Goal: Information Seeking & Learning: Learn about a topic

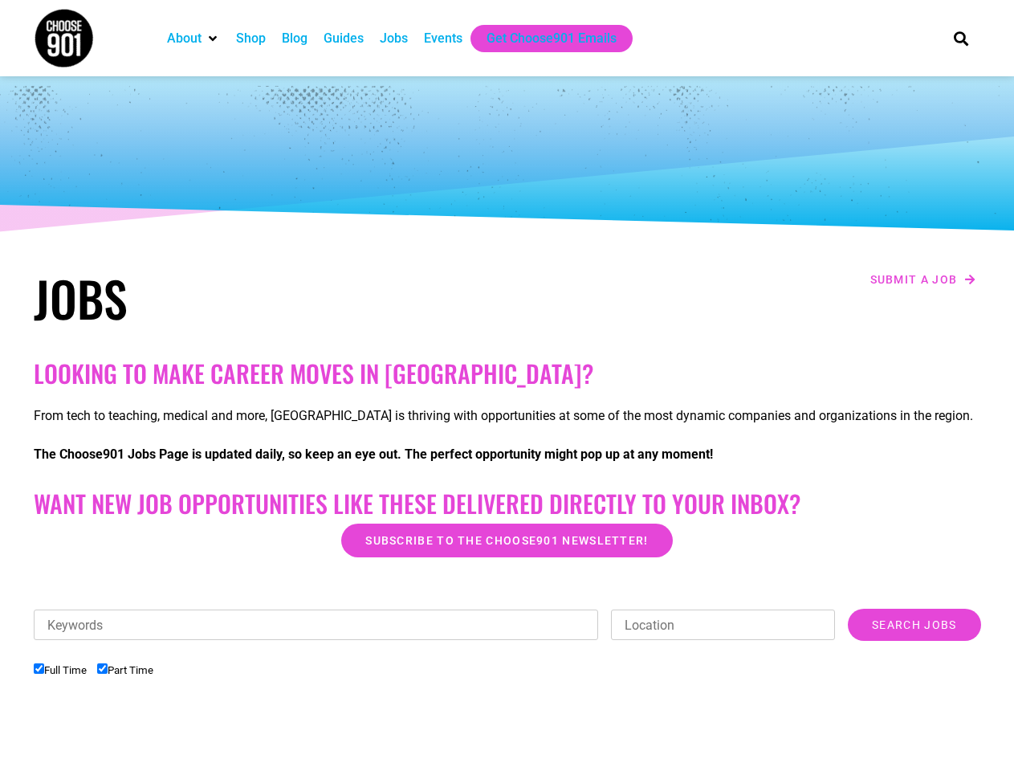
click at [507, 385] on h2 "Looking to make career moves in [GEOGRAPHIC_DATA]?" at bounding box center [507, 373] width 947 height 29
click at [507, 690] on div "Keywords Location Category Administrative Communication Counseling Creative Cus…" at bounding box center [507, 694] width 947 height 173
click at [507, 645] on div "Keywords Location Category Administrative Communication Counseling Creative Cus…" at bounding box center [507, 632] width 947 height 48
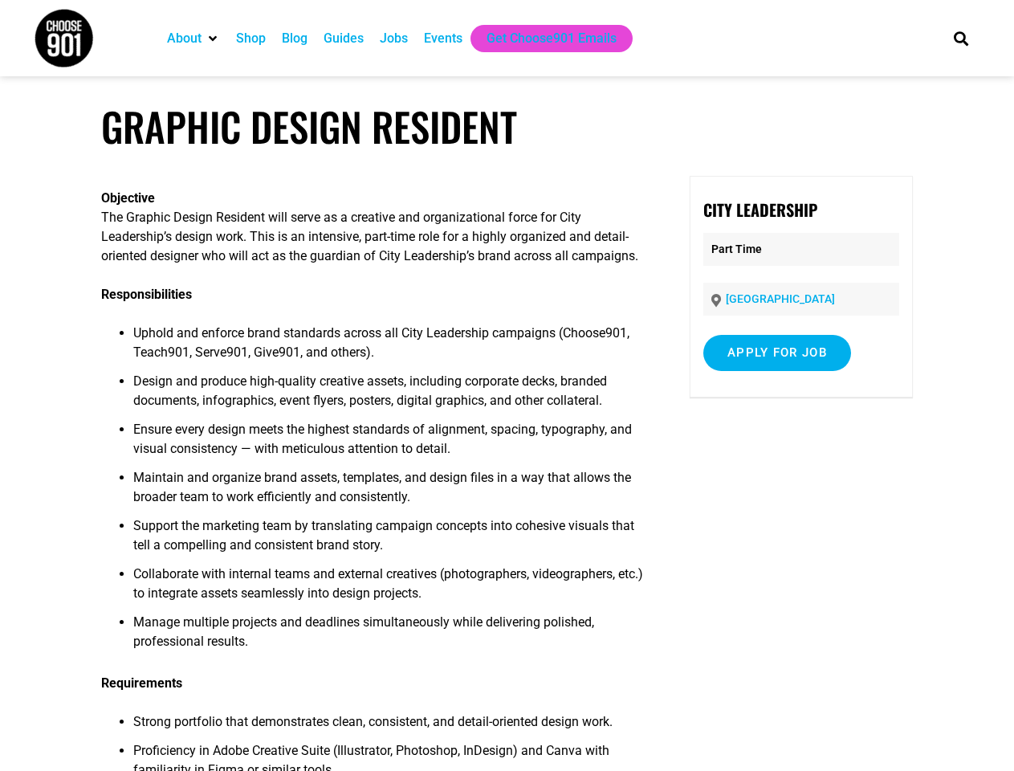
click at [507, 385] on span "Design and produce high-quality creative assets, including corporate decks, bra…" at bounding box center [370, 390] width 474 height 35
